Goal: Task Accomplishment & Management: Manage account settings

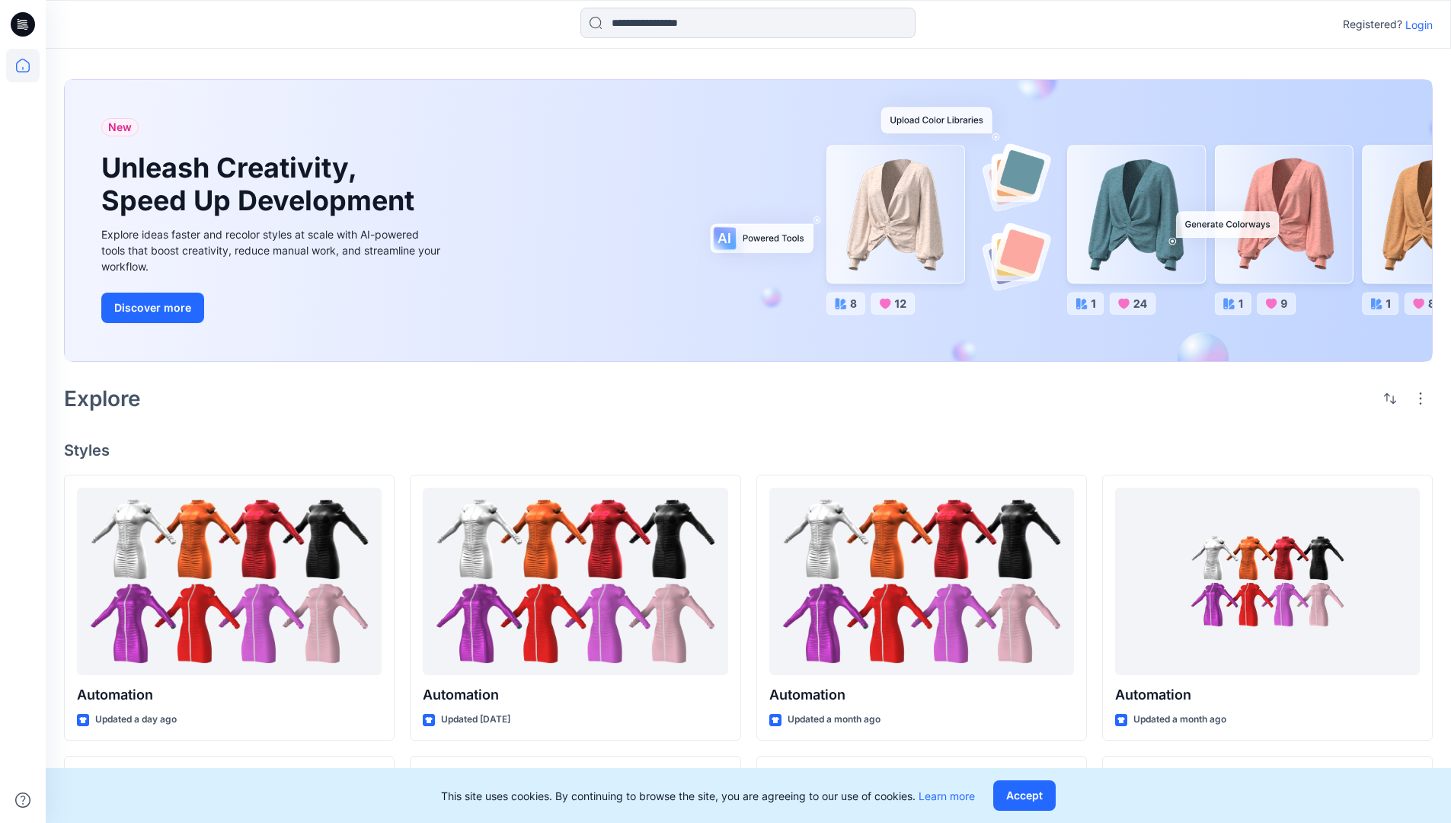
click at [1415, 24] on p "Login" at bounding box center [1418, 25] width 27 height 16
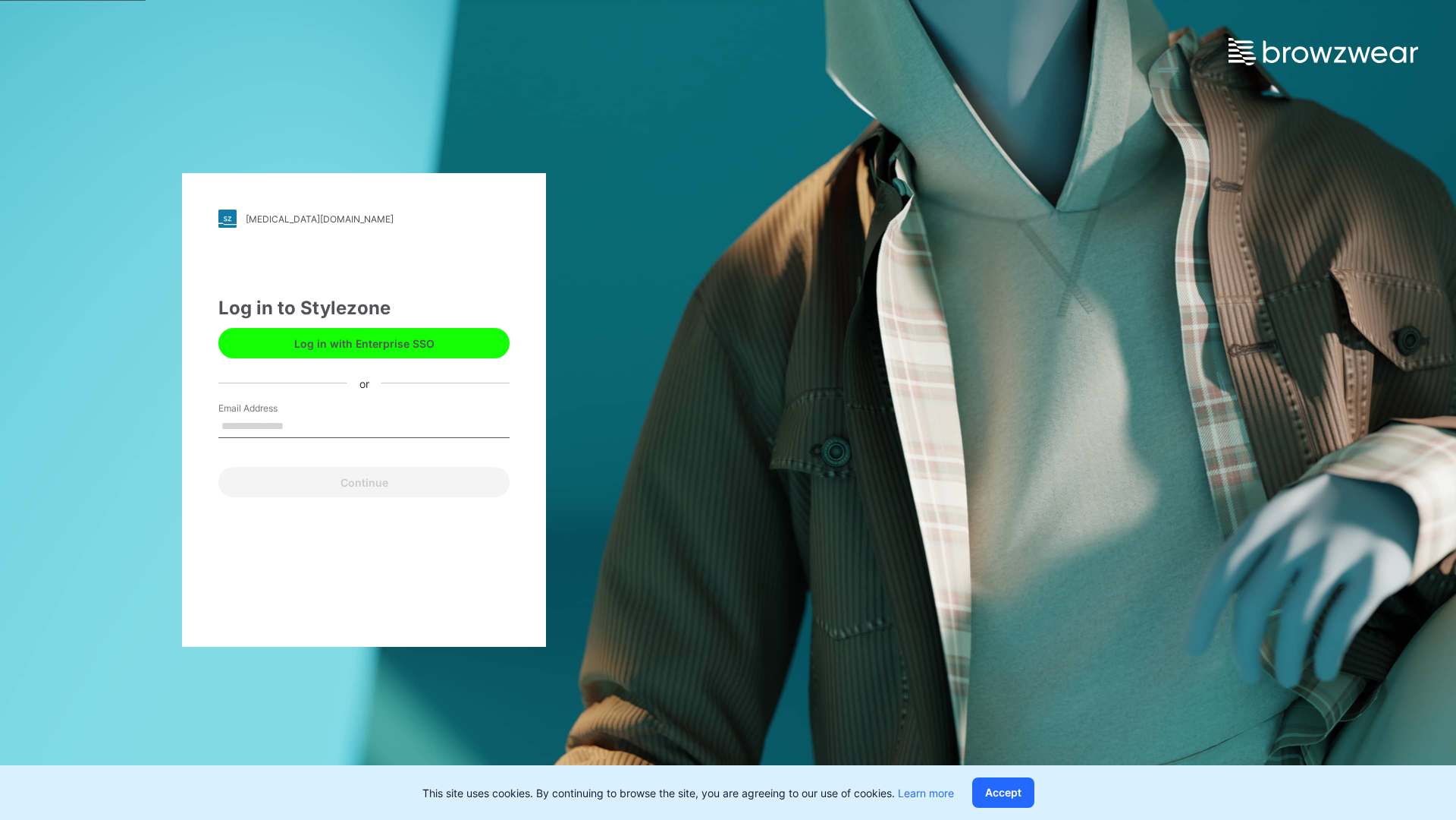
click at [300, 425] on input "Email Address" at bounding box center [364, 426] width 291 height 23
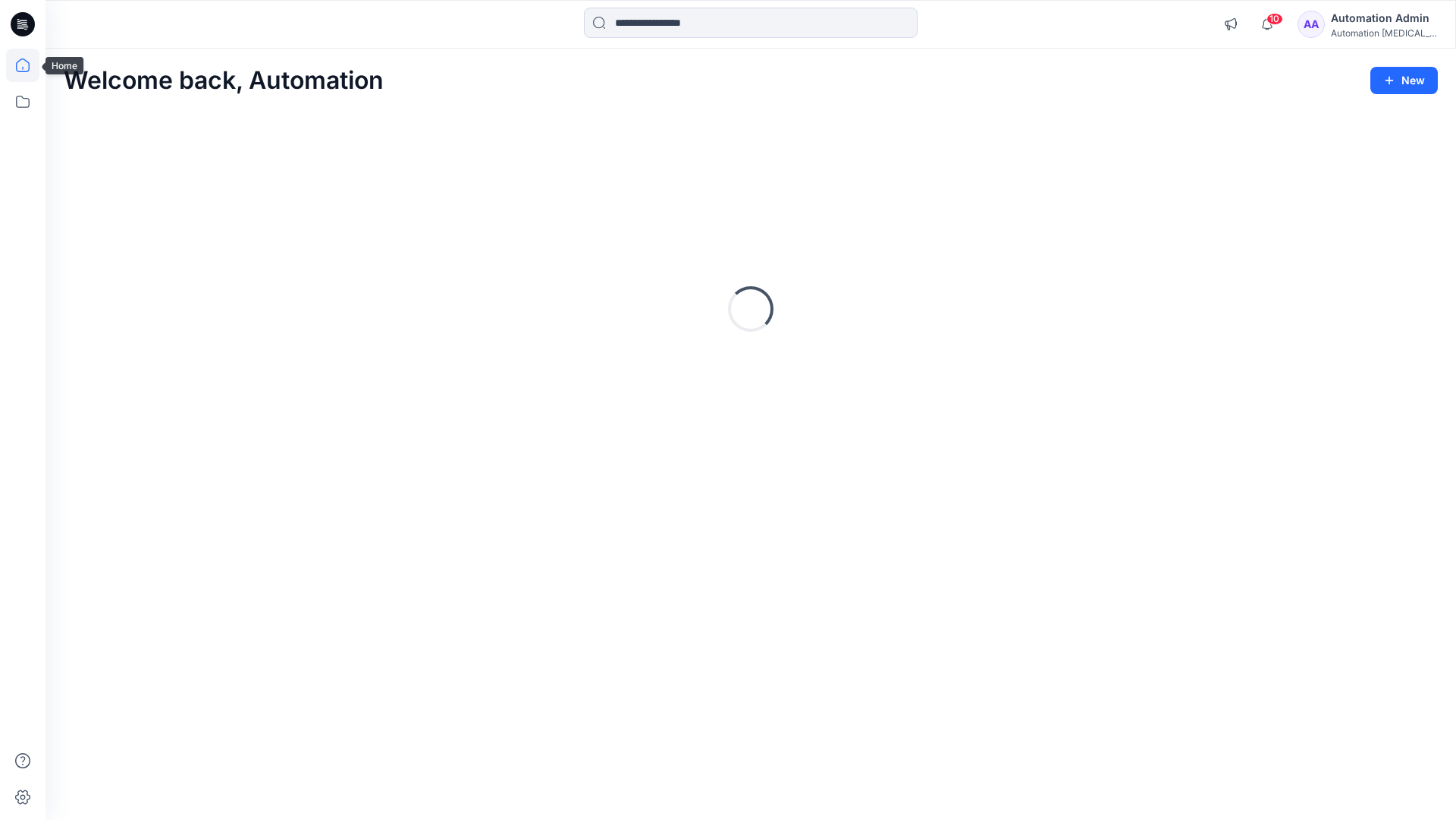
click at [29, 66] on icon at bounding box center [23, 66] width 14 height 14
click at [25, 108] on icon at bounding box center [23, 102] width 34 height 34
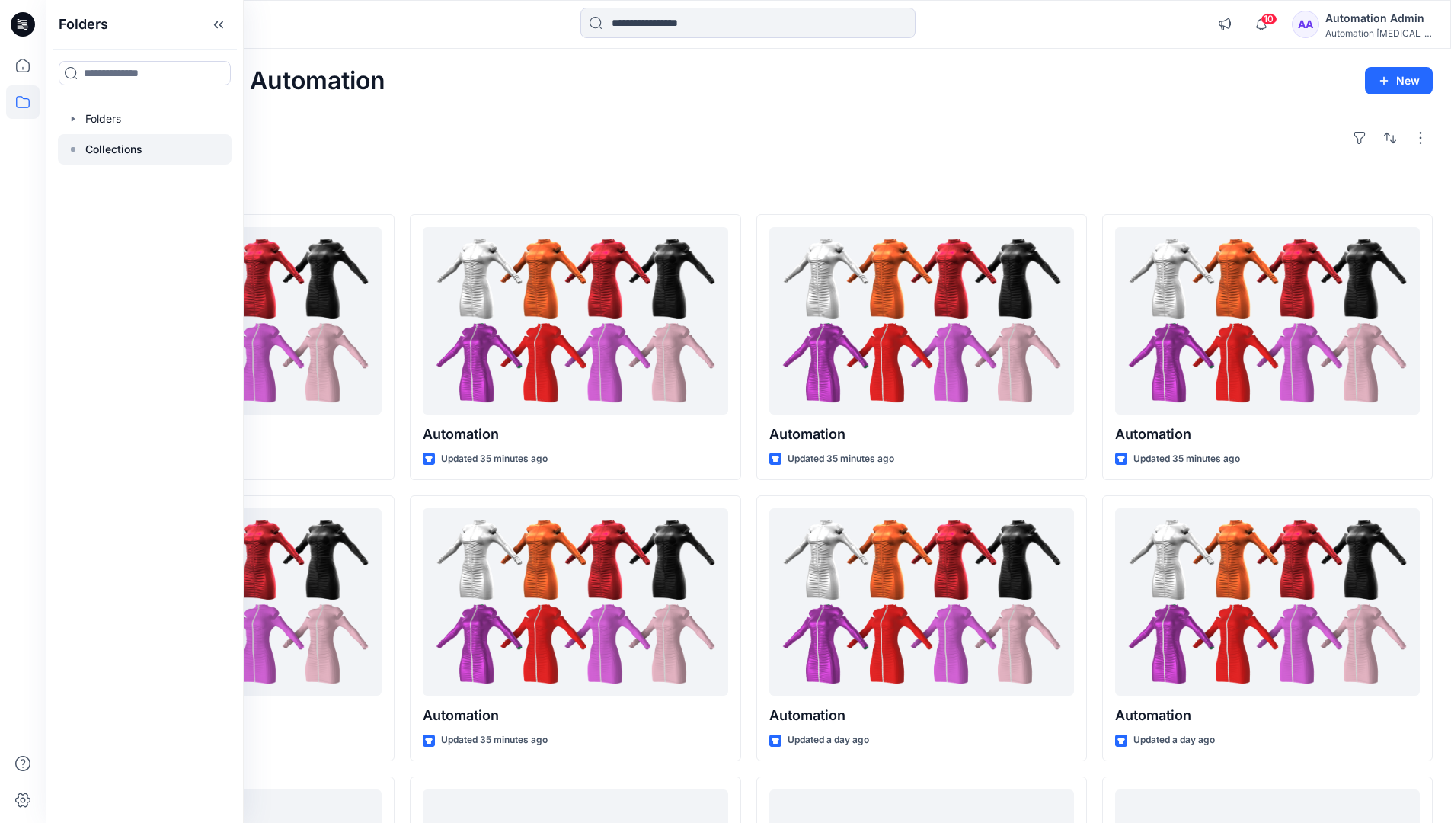
click at [127, 150] on p "Collections" at bounding box center [113, 149] width 57 height 18
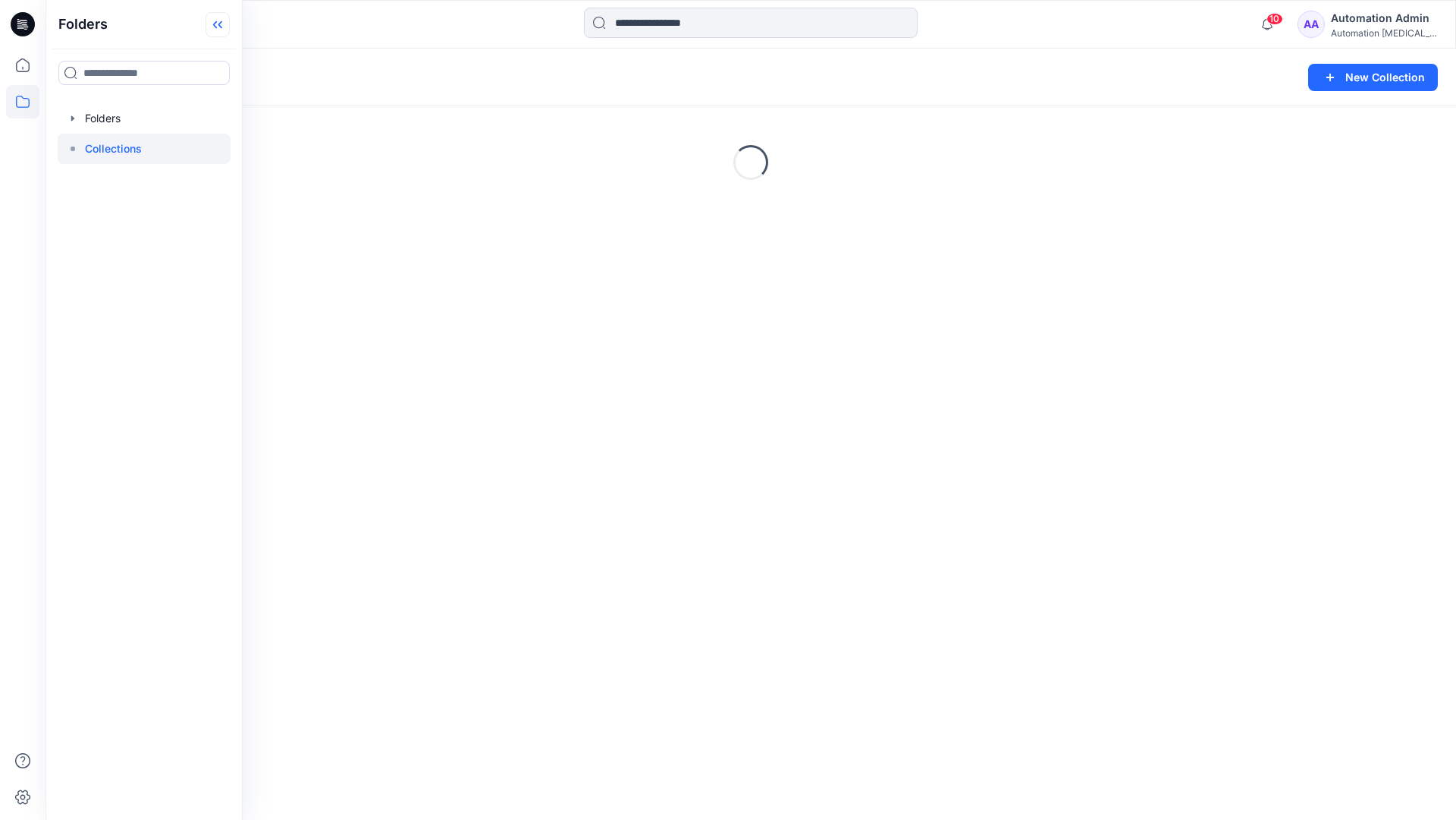
click at [225, 33] on icon at bounding box center [217, 24] width 24 height 25
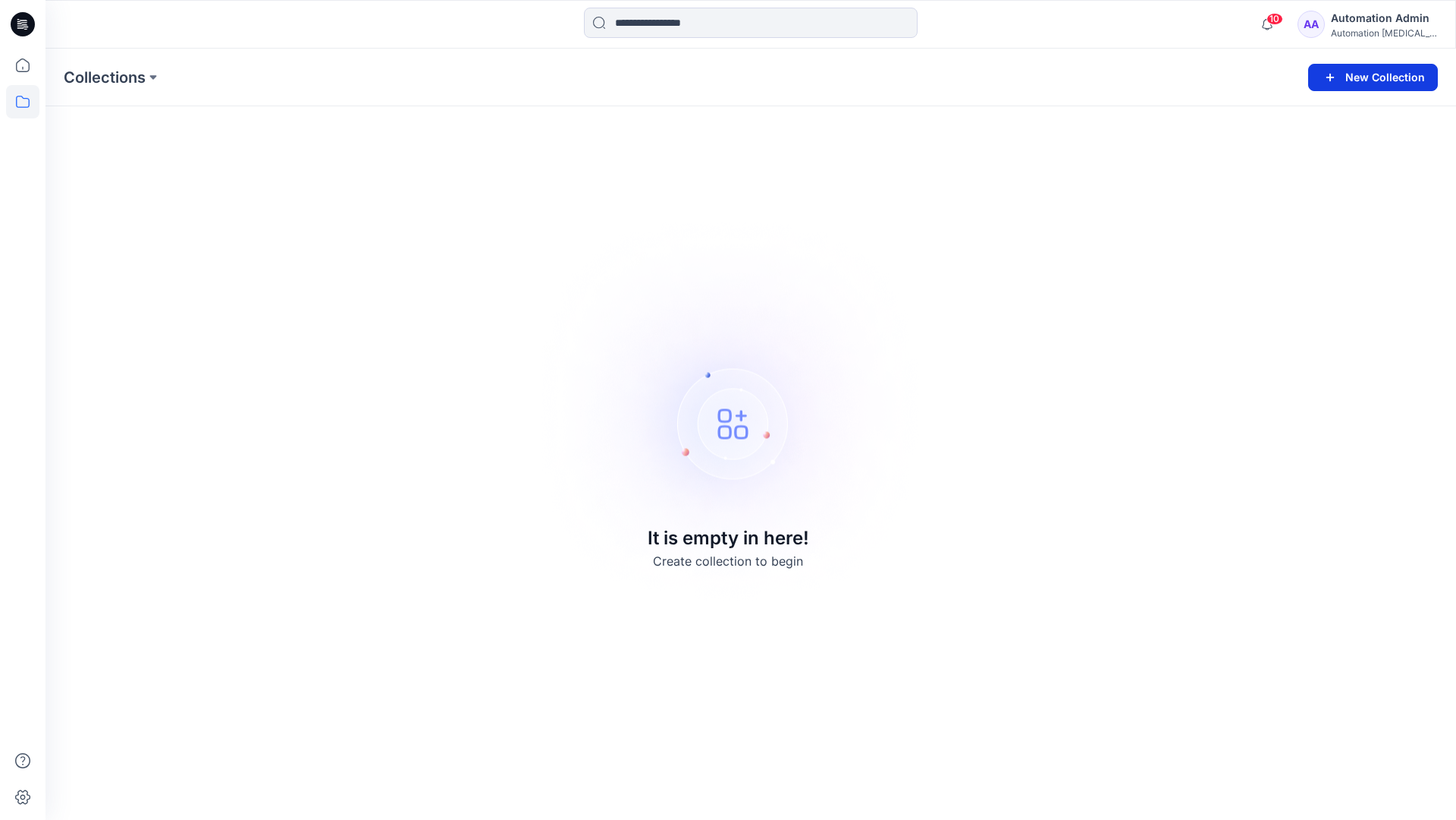
click at [1377, 84] on button "New Collection" at bounding box center [1373, 77] width 129 height 27
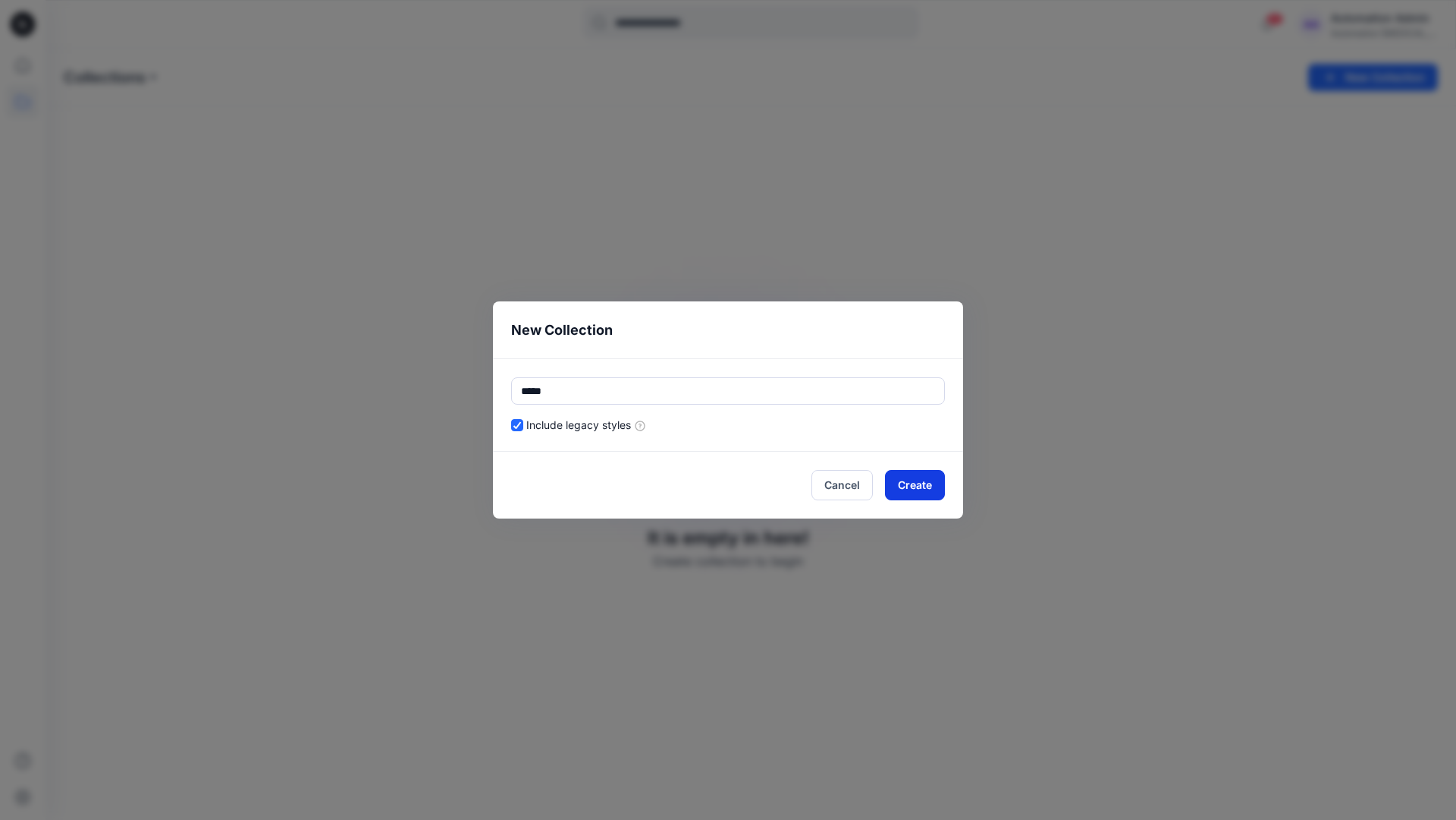
type input "*****"
click at [896, 482] on button "Create" at bounding box center [915, 484] width 60 height 30
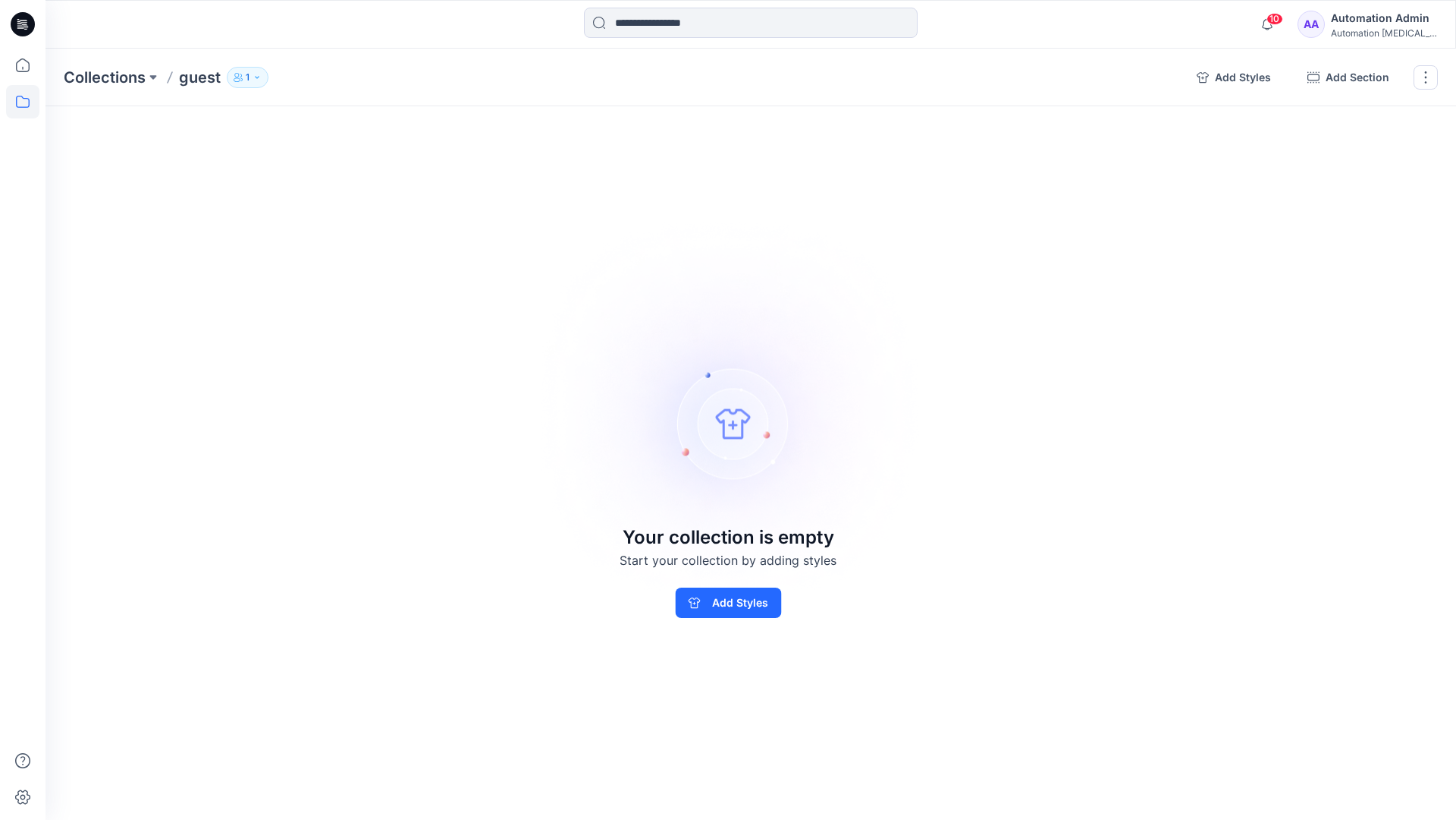
click at [247, 75] on p "1" at bounding box center [248, 77] width 4 height 17
click at [431, 126] on icon "button" at bounding box center [430, 124] width 12 height 12
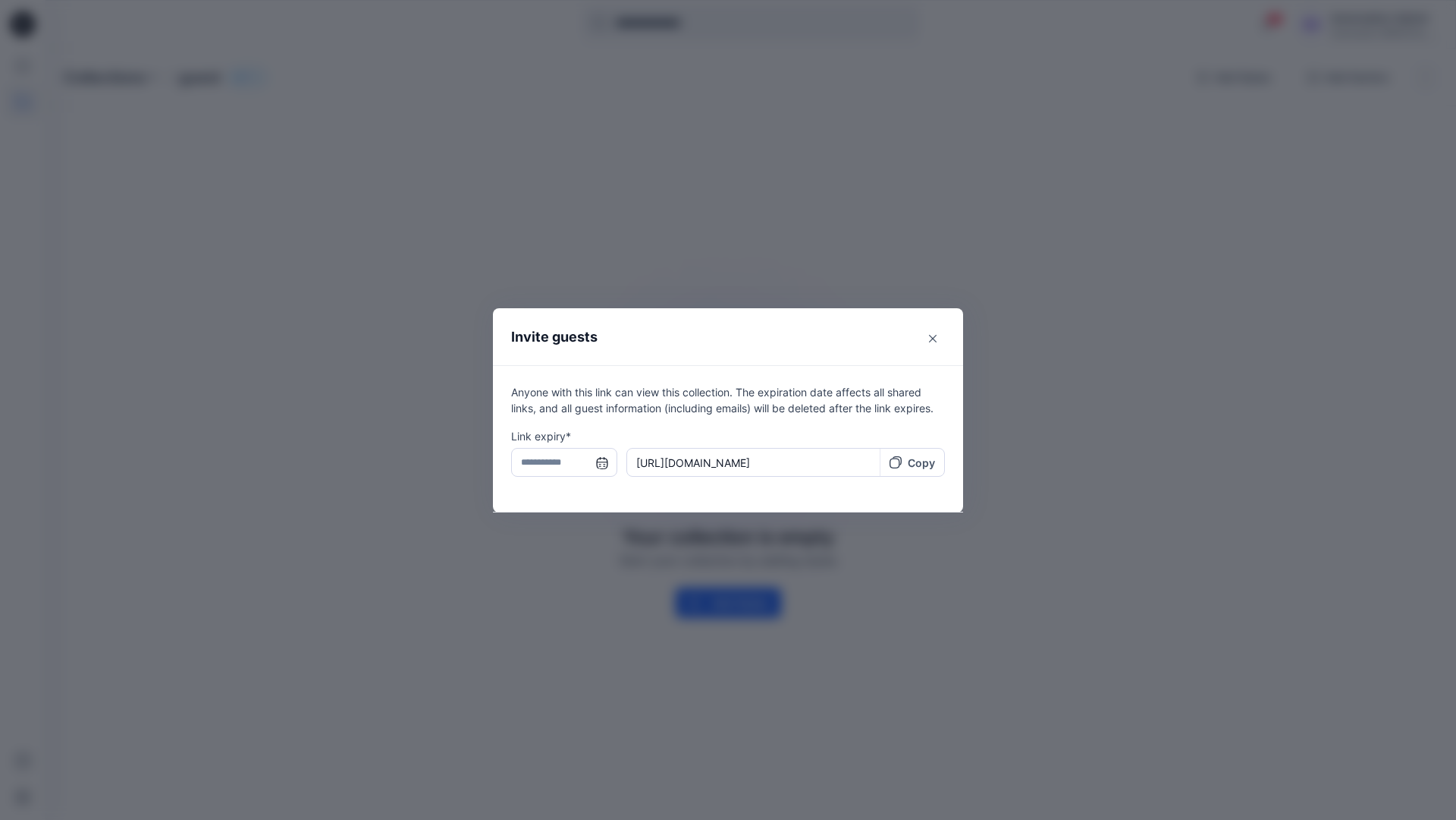
click at [559, 464] on input "text" at bounding box center [564, 461] width 107 height 29
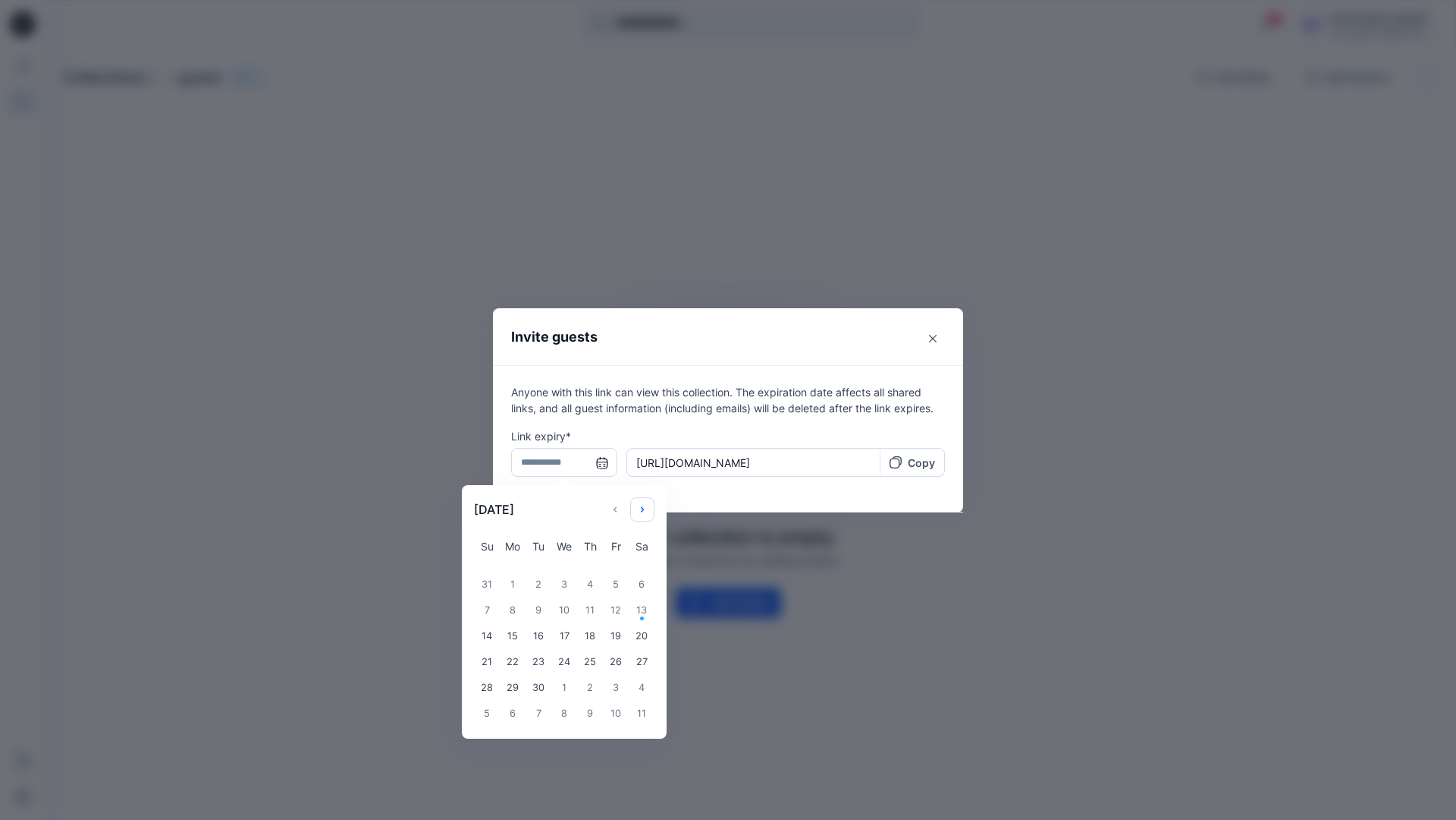
click at [647, 505] on icon "Choose Date" at bounding box center [642, 509] width 12 height 12
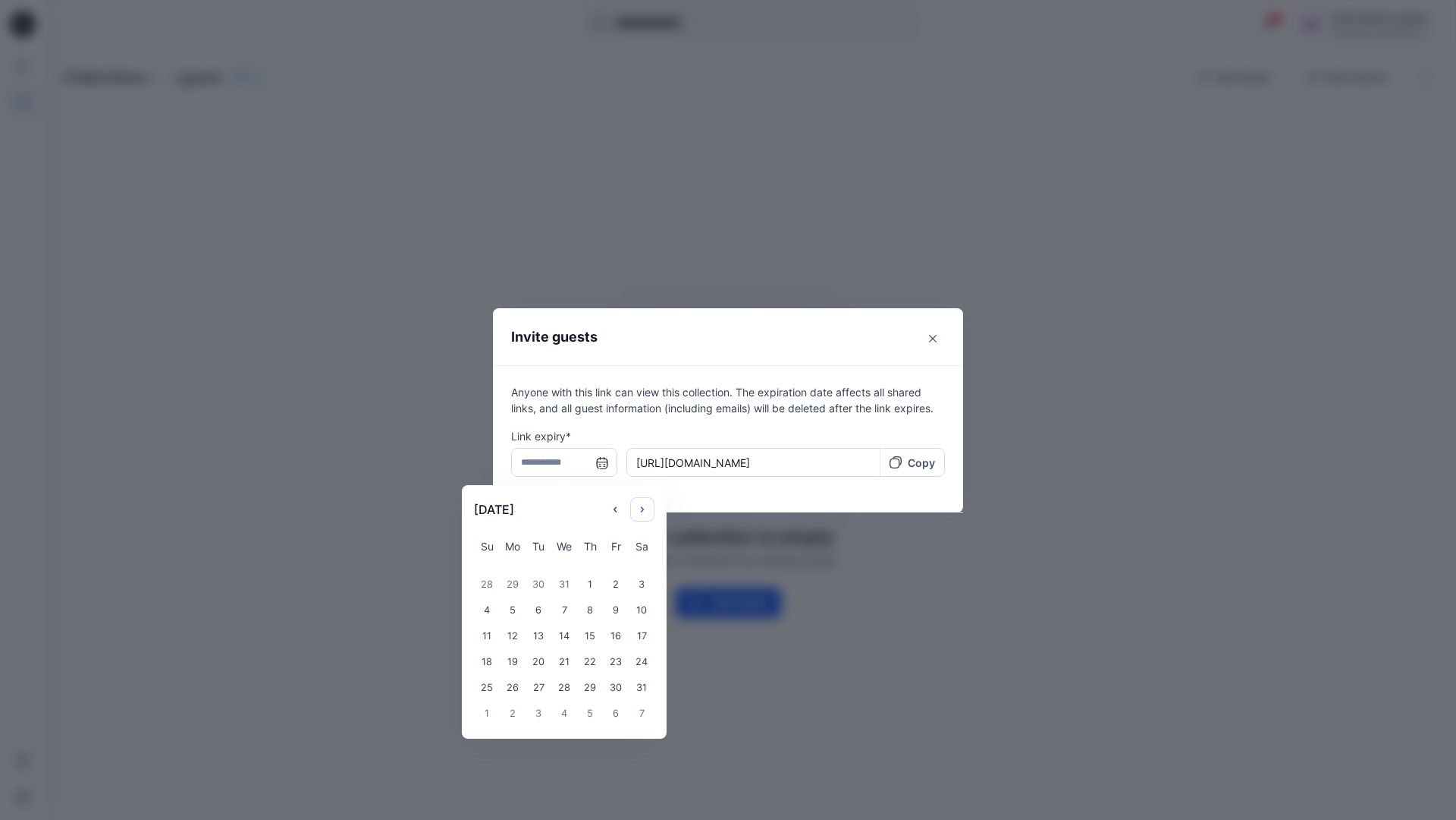
click at [647, 505] on icon "Choose Date" at bounding box center [642, 509] width 12 height 12
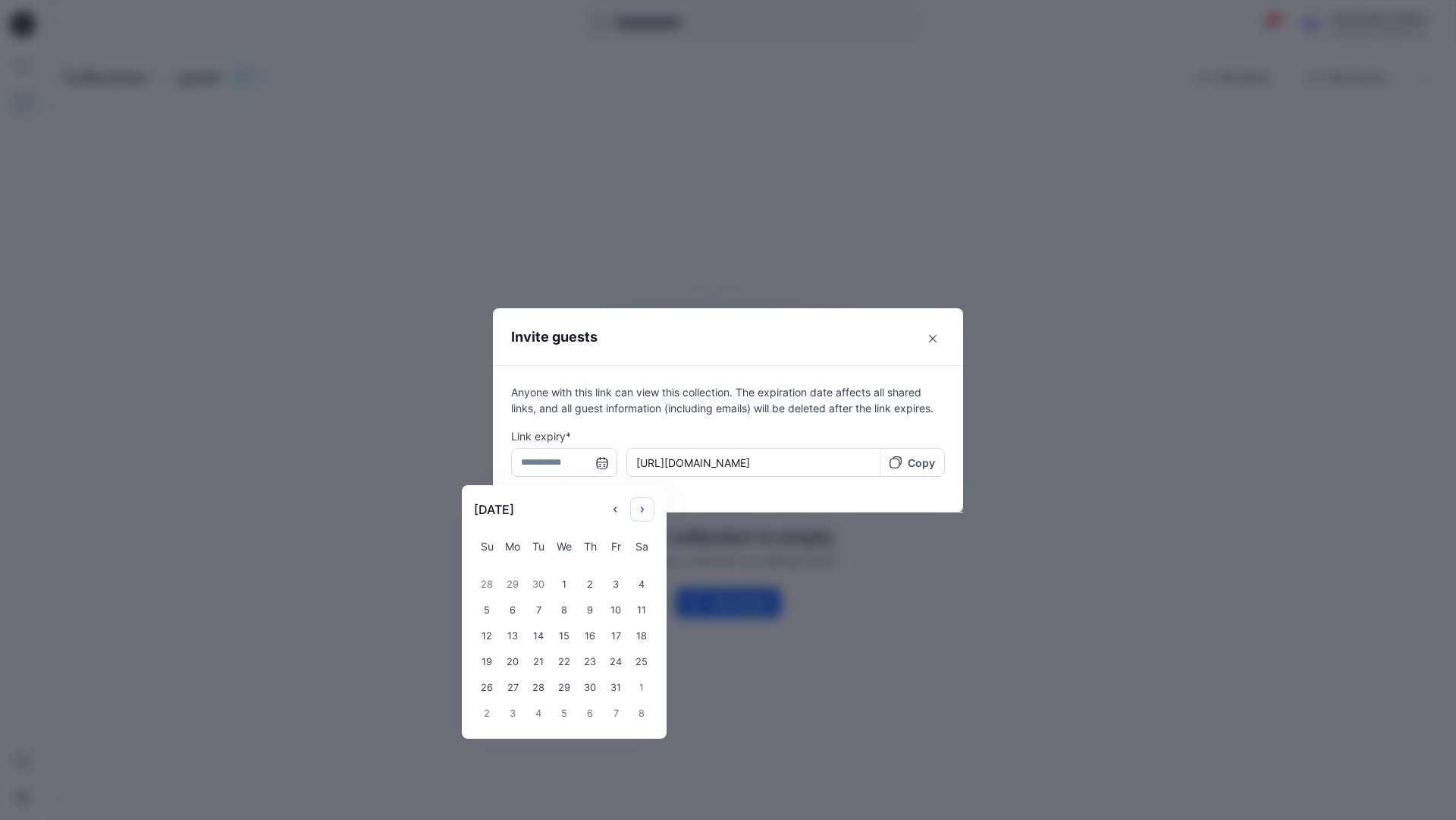
click at [647, 505] on icon "Choose Date" at bounding box center [642, 509] width 12 height 12
click at [559, 638] on div "14" at bounding box center [565, 636] width 26 height 26
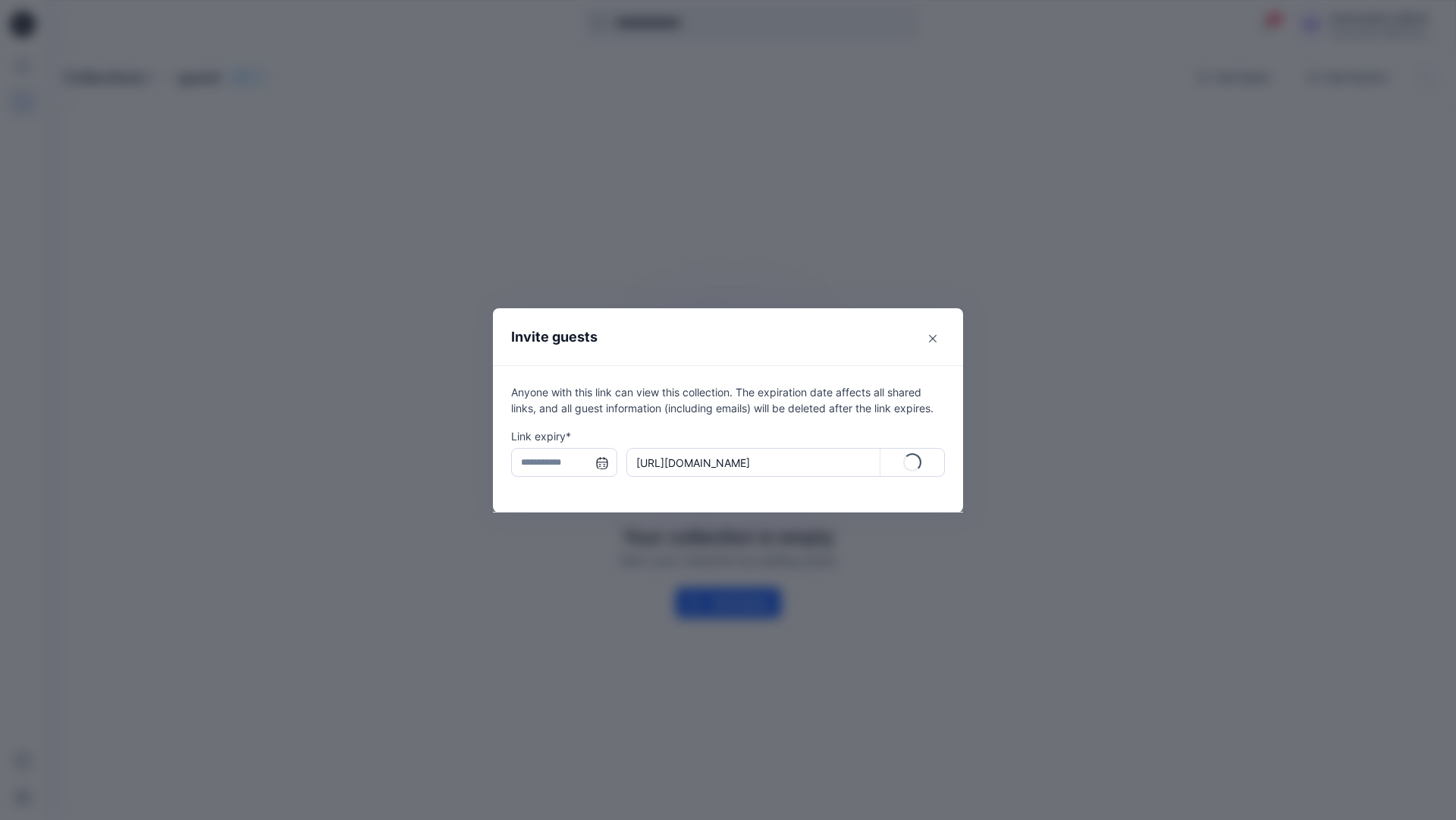
type input "**********"
click at [913, 464] on p "Copy" at bounding box center [921, 462] width 27 height 16
click at [931, 339] on icon "Close" at bounding box center [933, 339] width 8 height 8
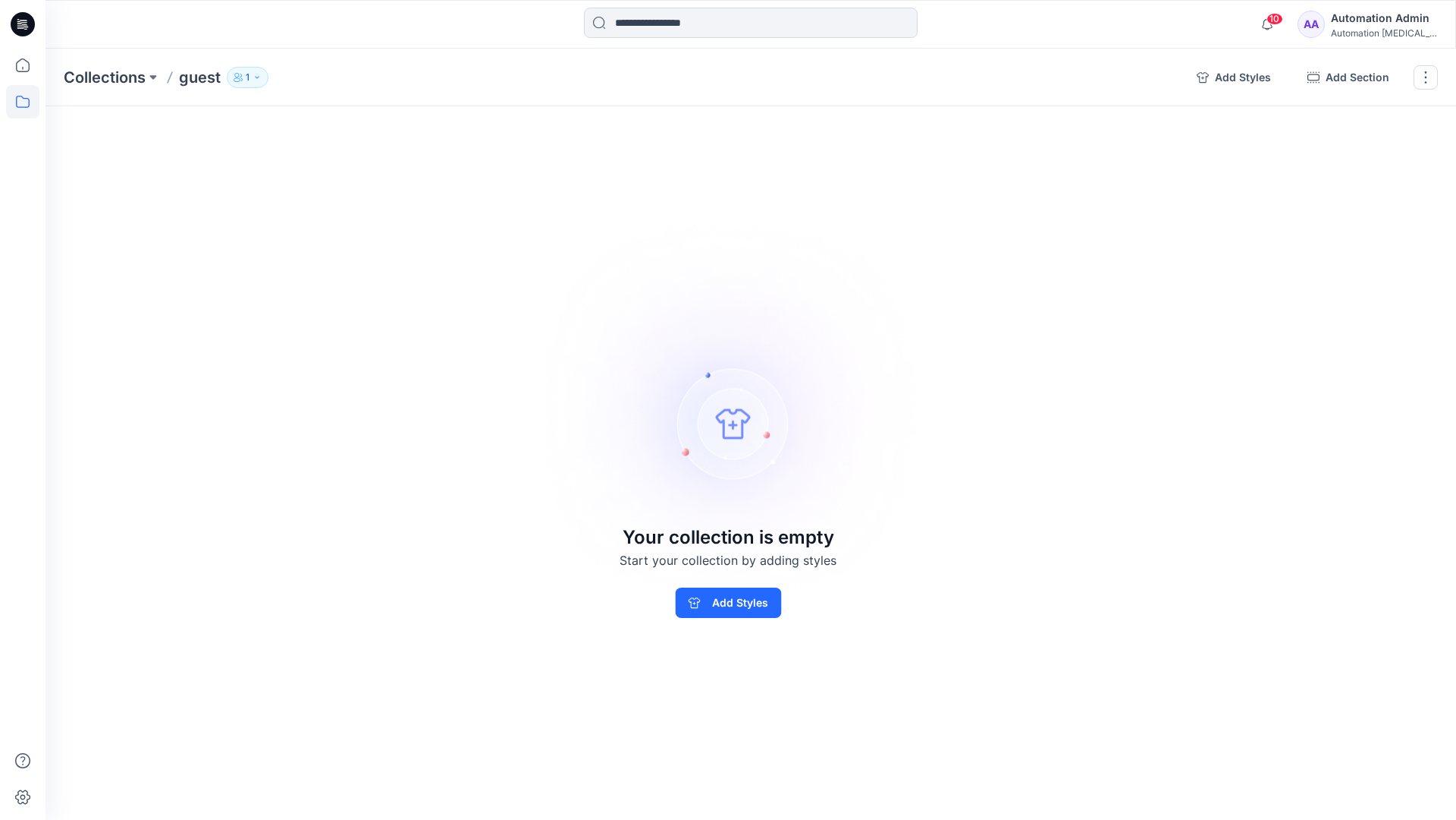
click at [247, 82] on p "1" at bounding box center [248, 77] width 4 height 17
click at [813, 306] on img at bounding box center [729, 410] width 424 height 423
click at [1424, 81] on button "button" at bounding box center [1426, 78] width 24 height 24
click at [1339, 181] on button "Delete Collection" at bounding box center [1353, 182] width 164 height 28
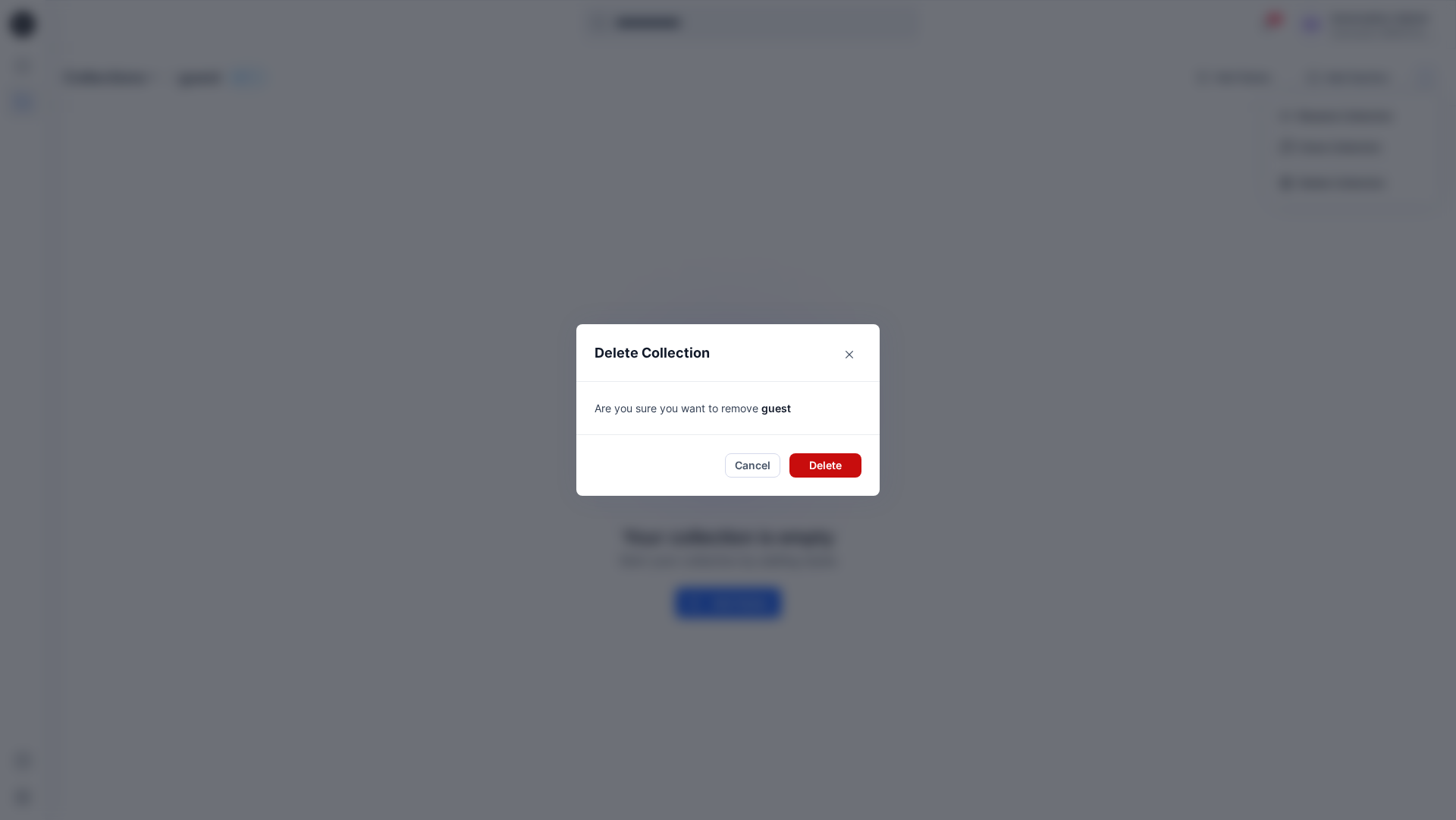
click at [795, 460] on button "Delete" at bounding box center [826, 465] width 72 height 24
